Goal: Transaction & Acquisition: Purchase product/service

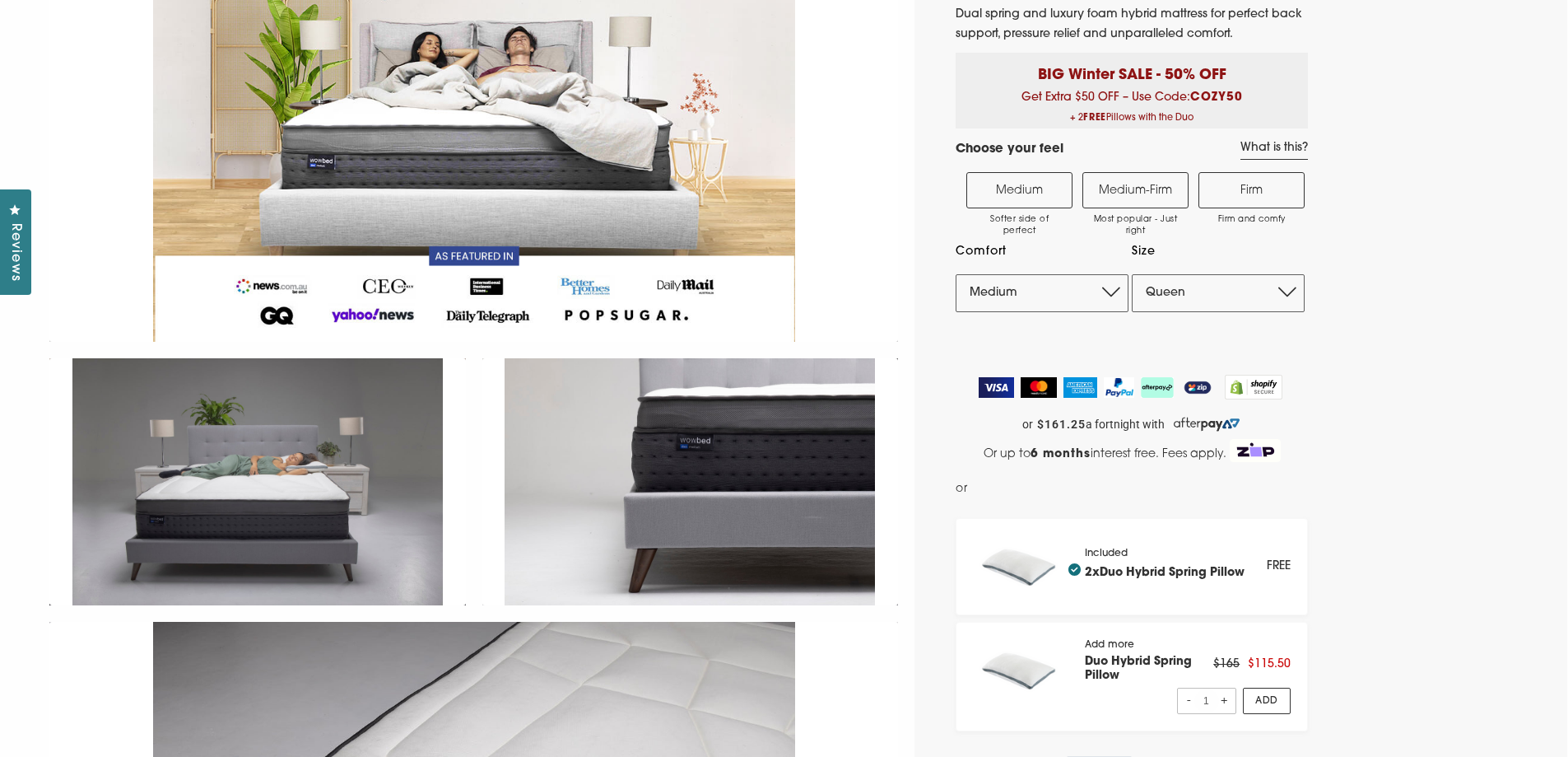
scroll to position [247, 0]
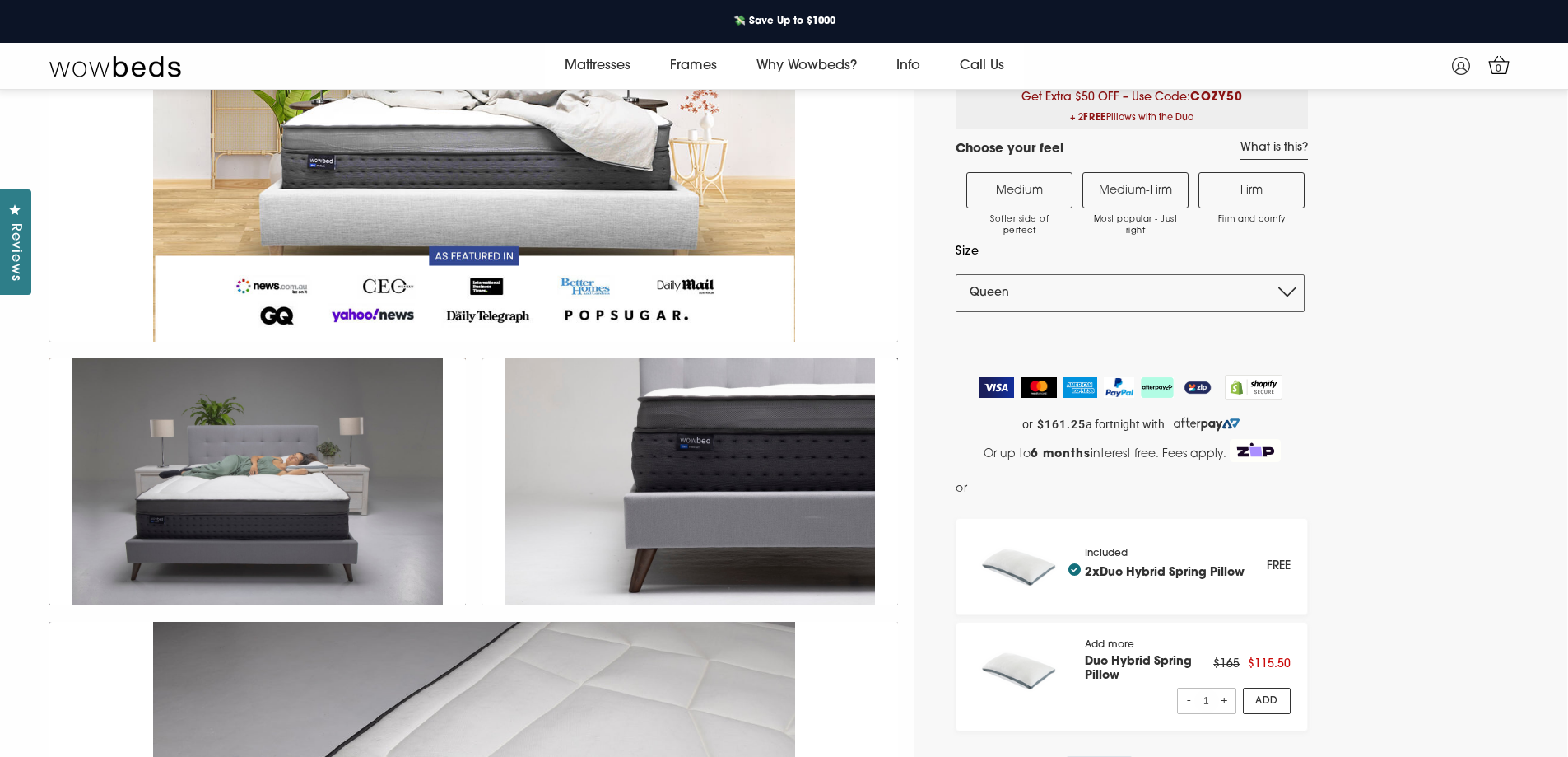
click at [1290, 285] on select "Single King Single Double Queen King" at bounding box center [1129, 293] width 349 height 38
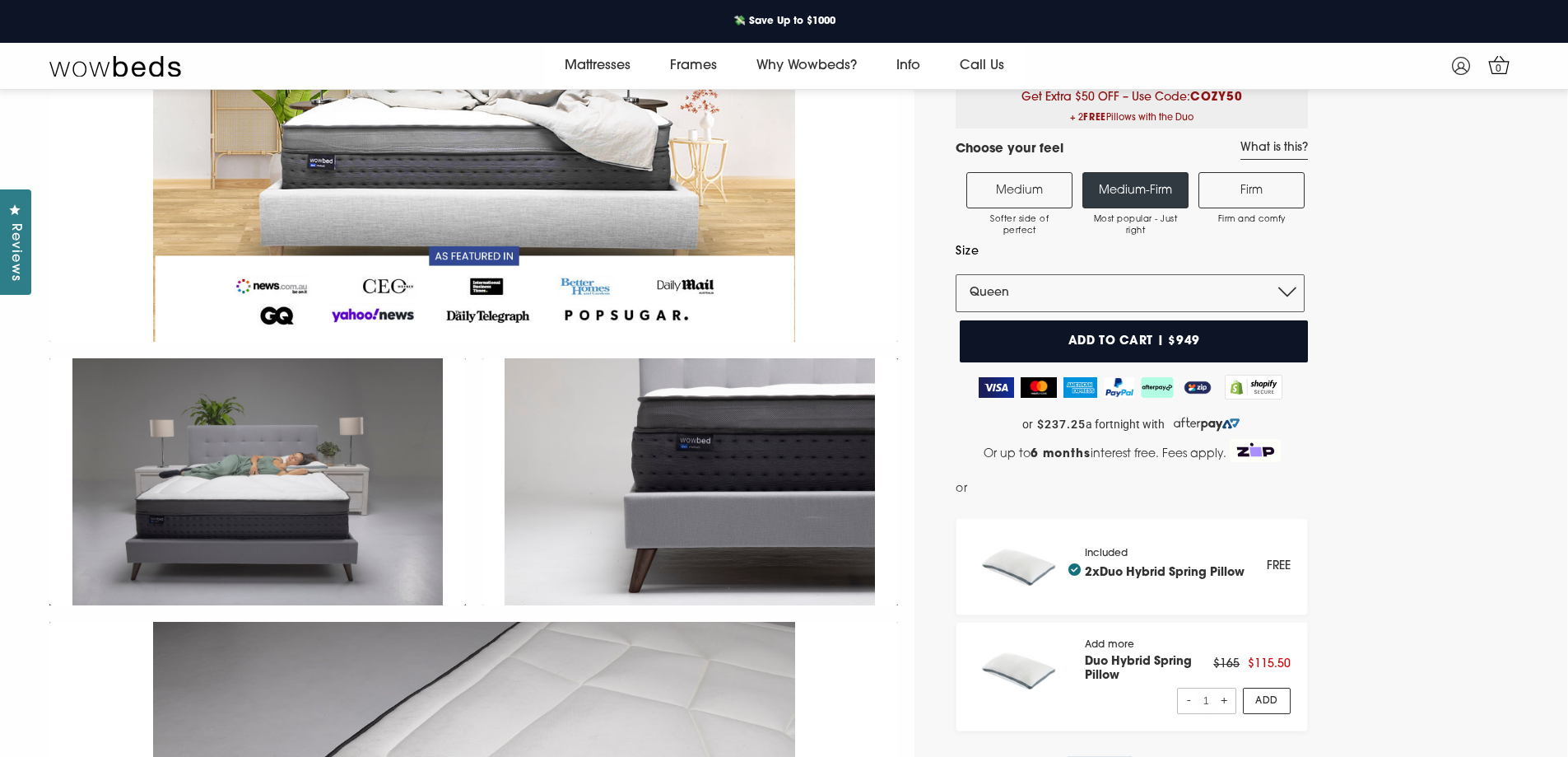
select select "King"
click at [955, 274] on select "Single King Single Double Queen King" at bounding box center [1129, 293] width 349 height 38
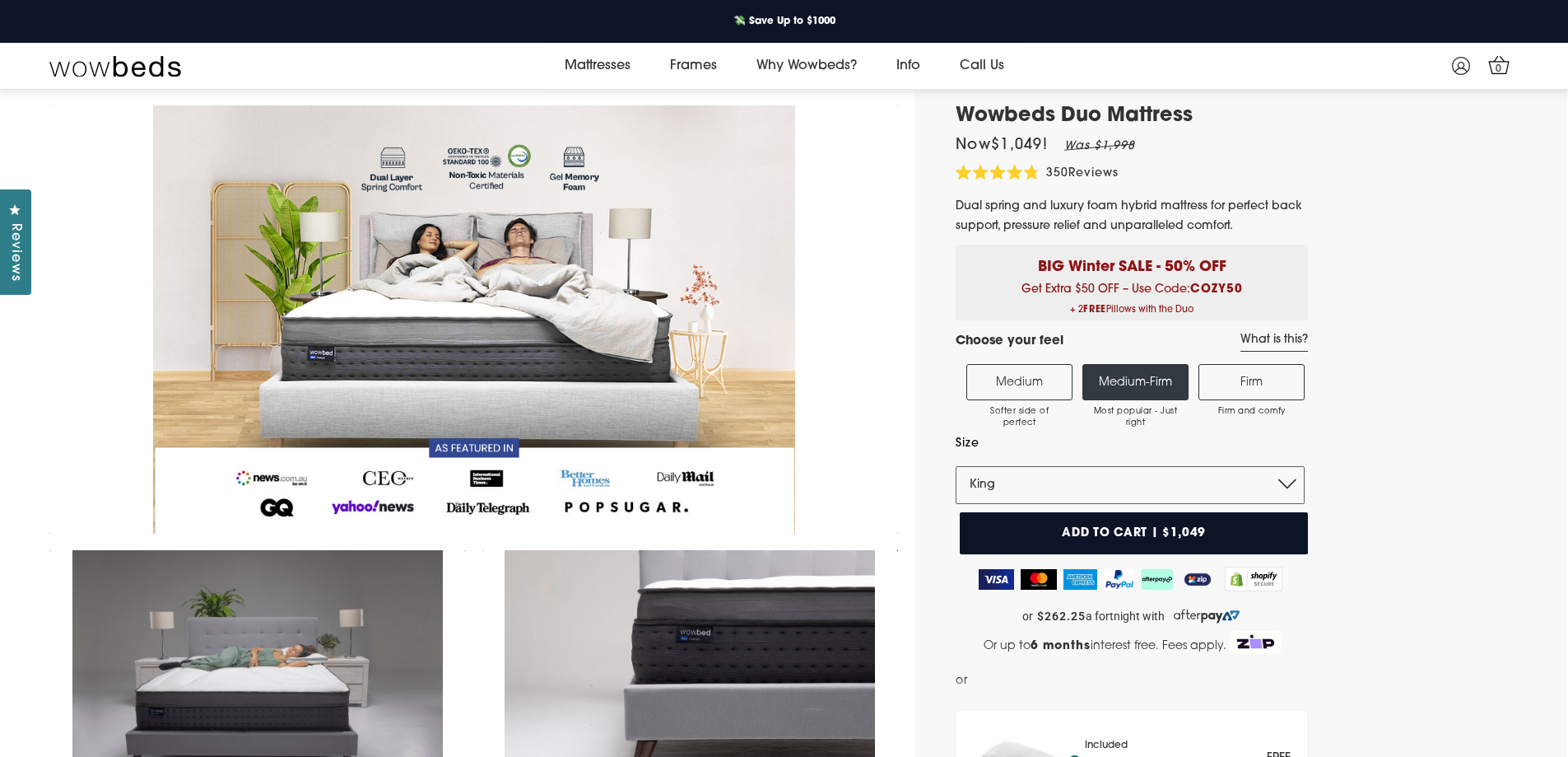
scroll to position [0, 0]
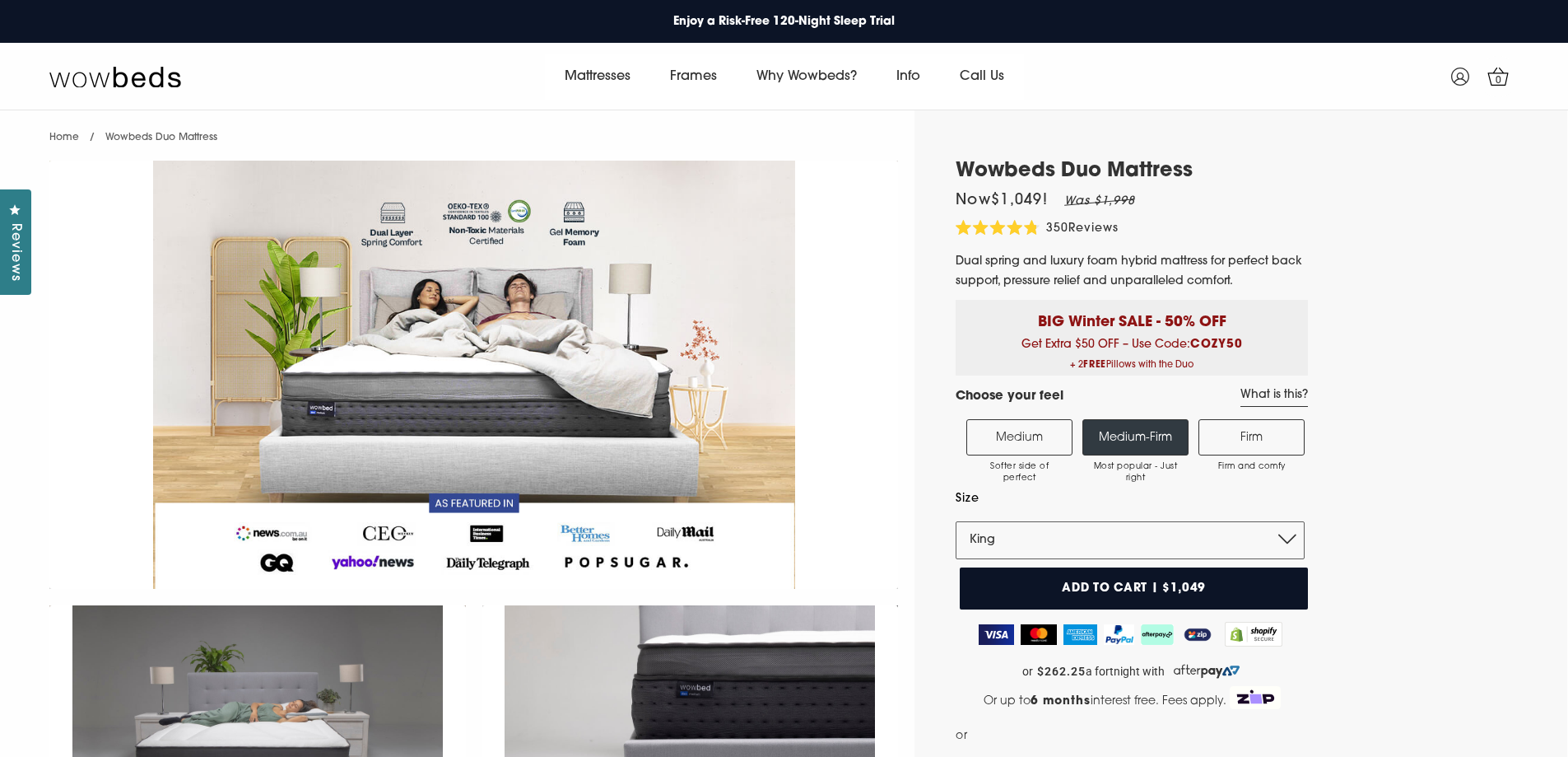
click at [1263, 438] on label "Firm Firm and comfy" at bounding box center [1251, 437] width 107 height 36
click at [0, 0] on input "Firm Firm and comfy" at bounding box center [0, 0] width 0 height 0
click at [1117, 425] on label "Medium-Firm Most popular - Just right" at bounding box center [1135, 437] width 107 height 36
click at [0, 0] on input "Medium-Firm Most popular - Just right" at bounding box center [0, 0] width 0 height 0
click at [1009, 424] on label "Medium Softer side of perfect" at bounding box center [1019, 437] width 107 height 36
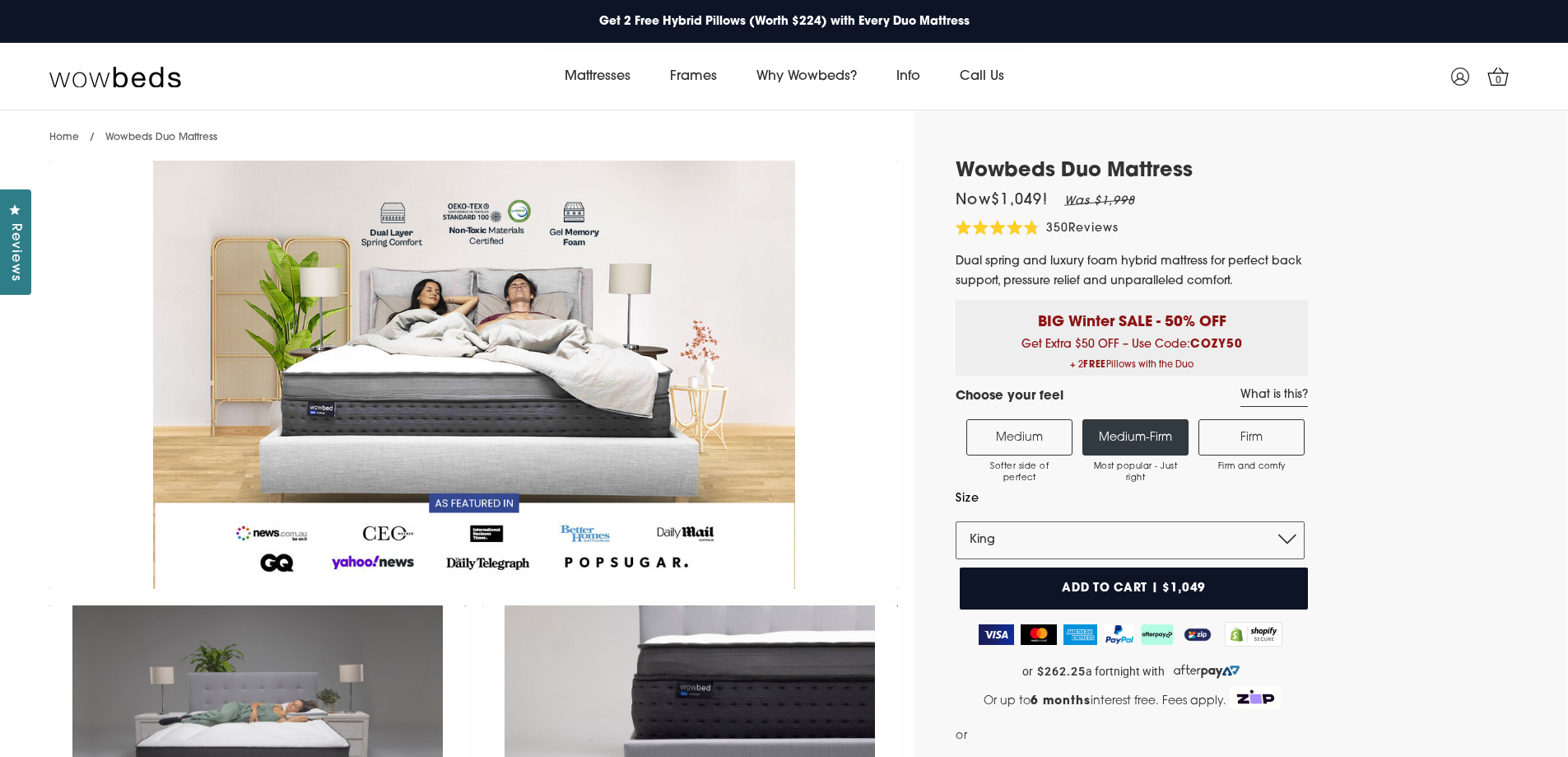
click at [0, 0] on input "Medium Softer side of perfect" at bounding box center [0, 0] width 0 height 0
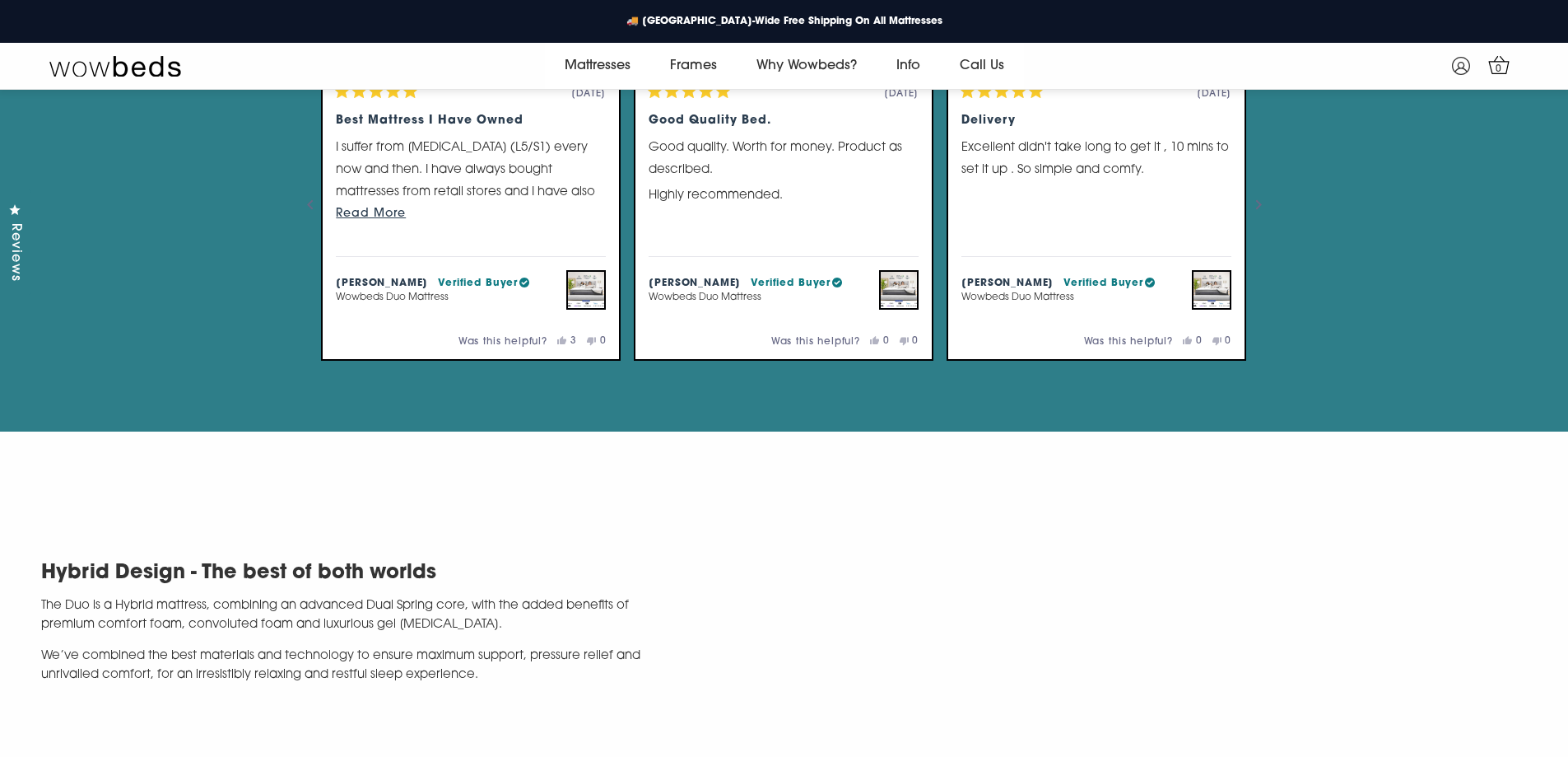
scroll to position [3027, 0]
